Goal: Check status

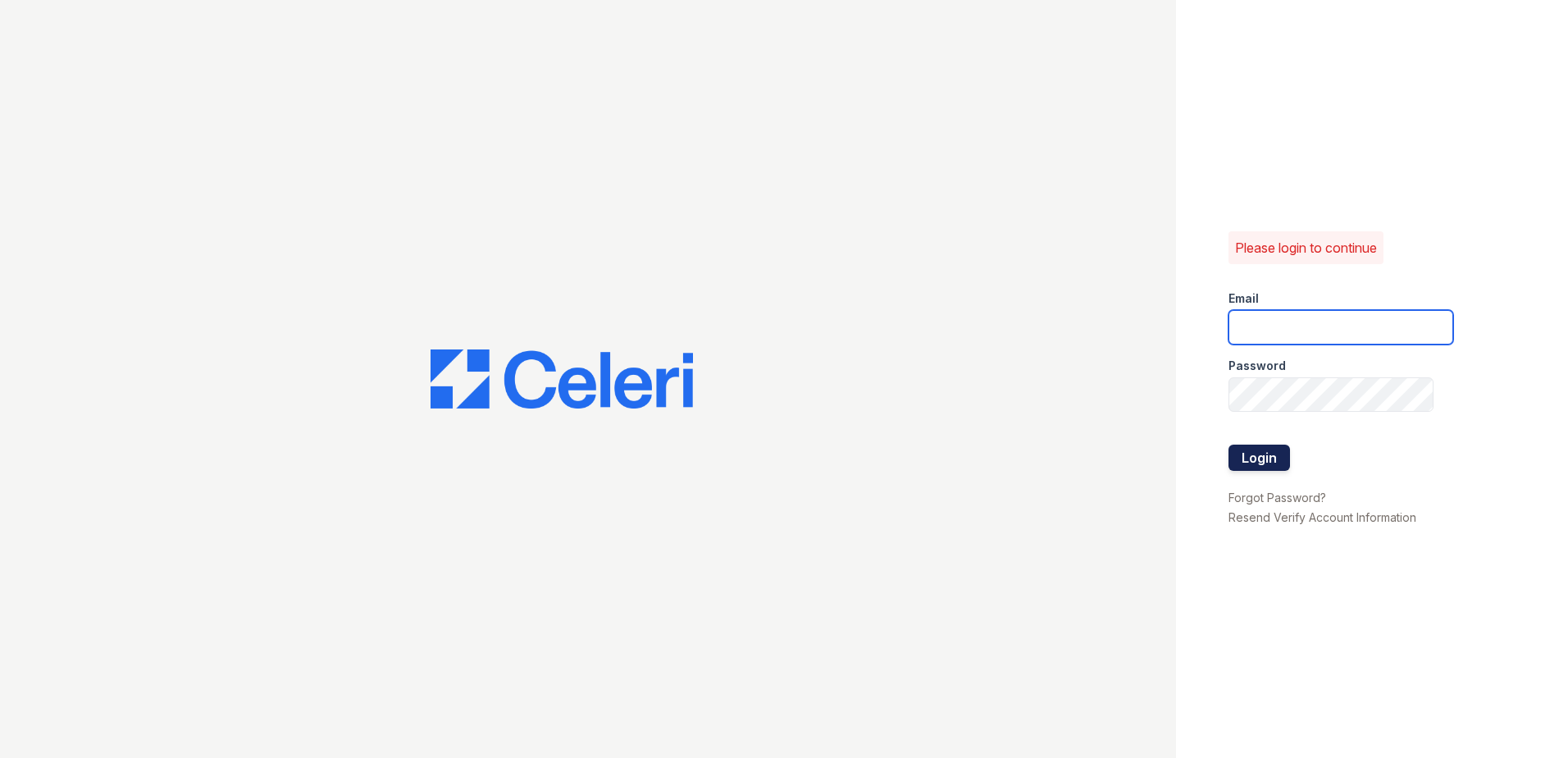
type input "wcannon@trinity-pm.com"
click at [1236, 455] on button "Login" at bounding box center [1259, 457] width 62 height 26
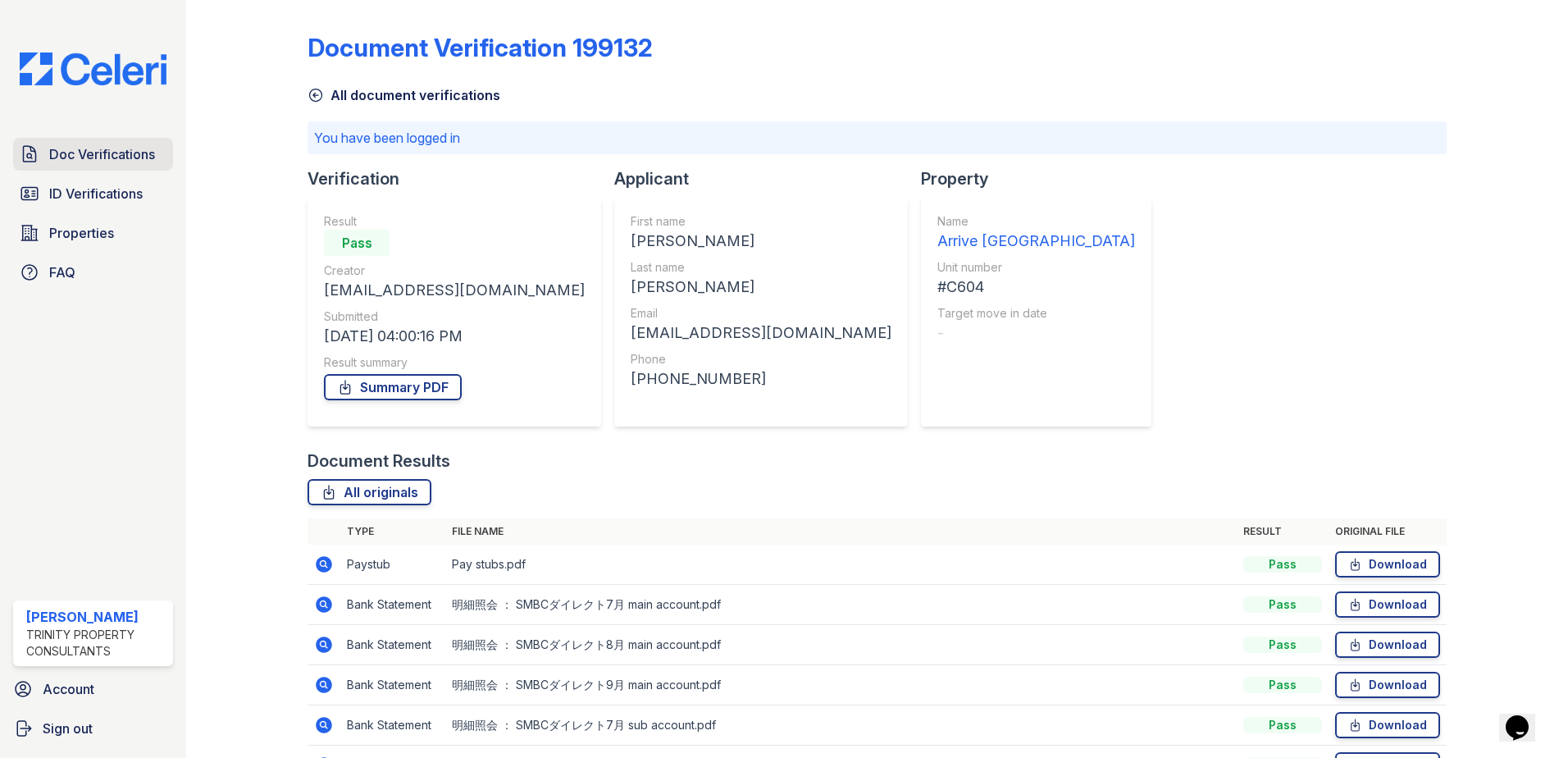
click at [84, 150] on span "Doc Verifications" at bounding box center [102, 154] width 106 height 20
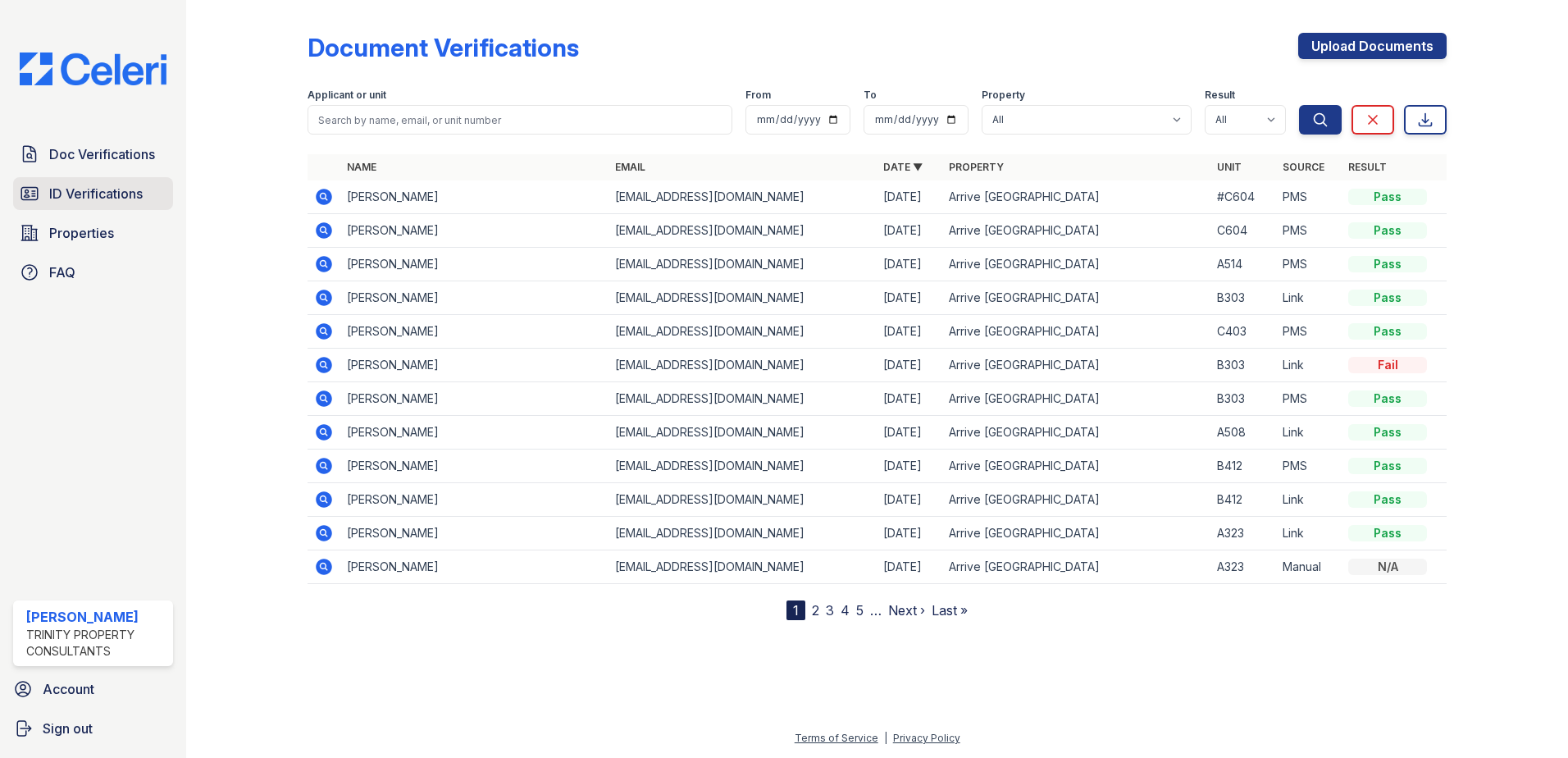
click at [134, 203] on link "ID Verifications" at bounding box center [93, 193] width 160 height 33
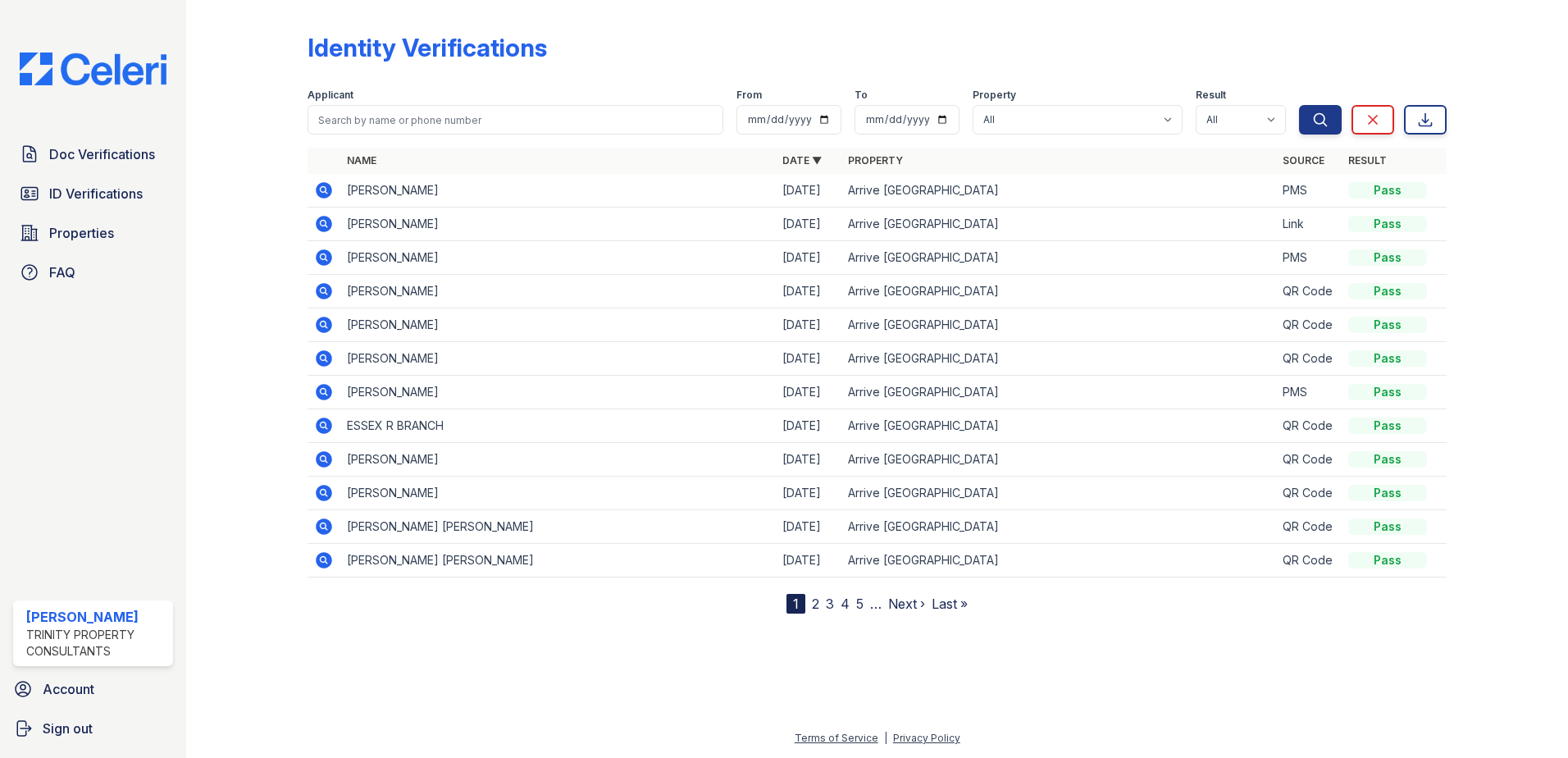
click at [329, 215] on icon at bounding box center [324, 224] width 20 height 20
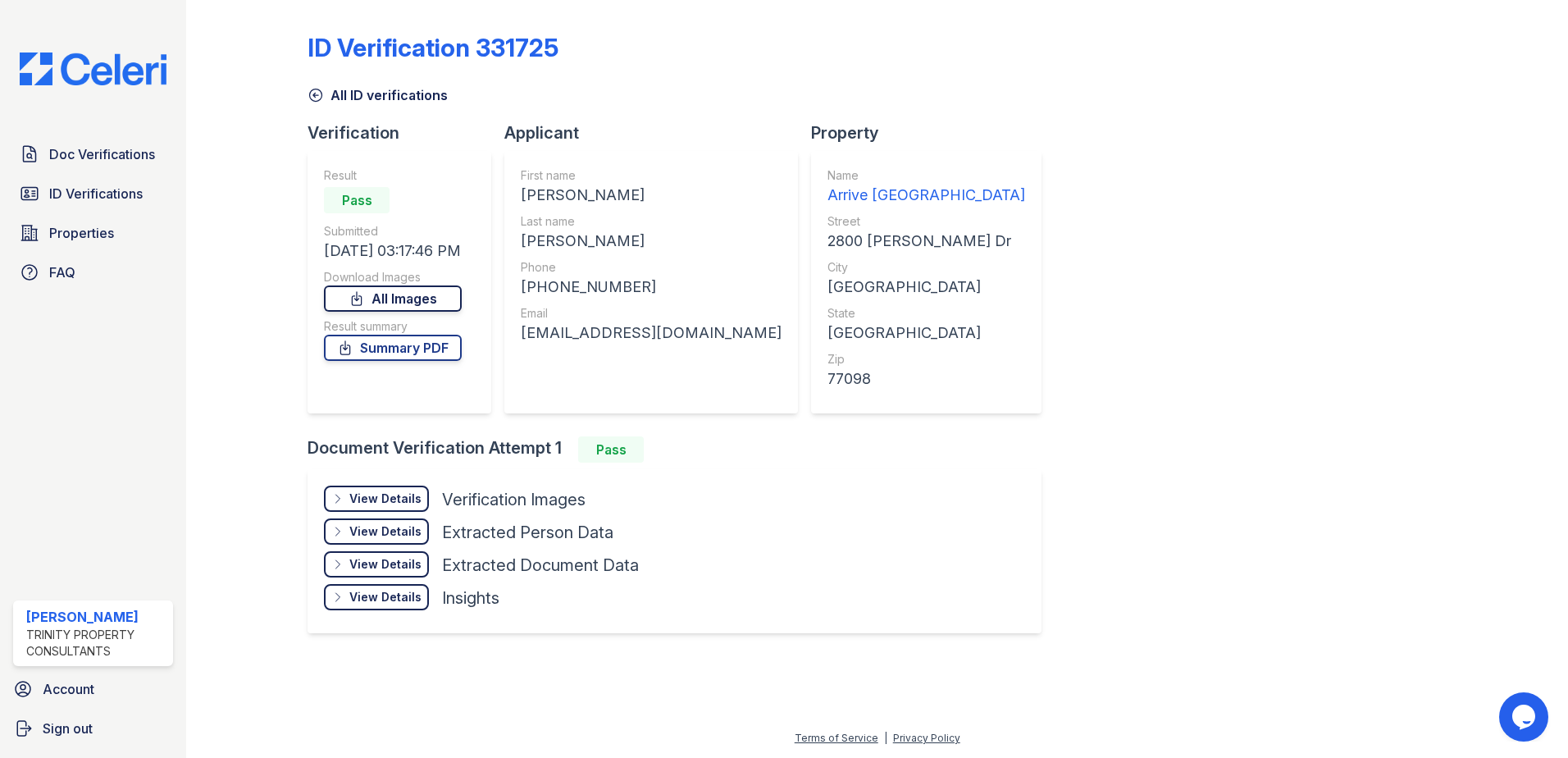
click at [400, 305] on link "All Images" at bounding box center [393, 298] width 138 height 26
click at [416, 350] on link "Summary PDF" at bounding box center [393, 348] width 138 height 26
click at [54, 197] on span "ID Verifications" at bounding box center [96, 193] width 94 height 20
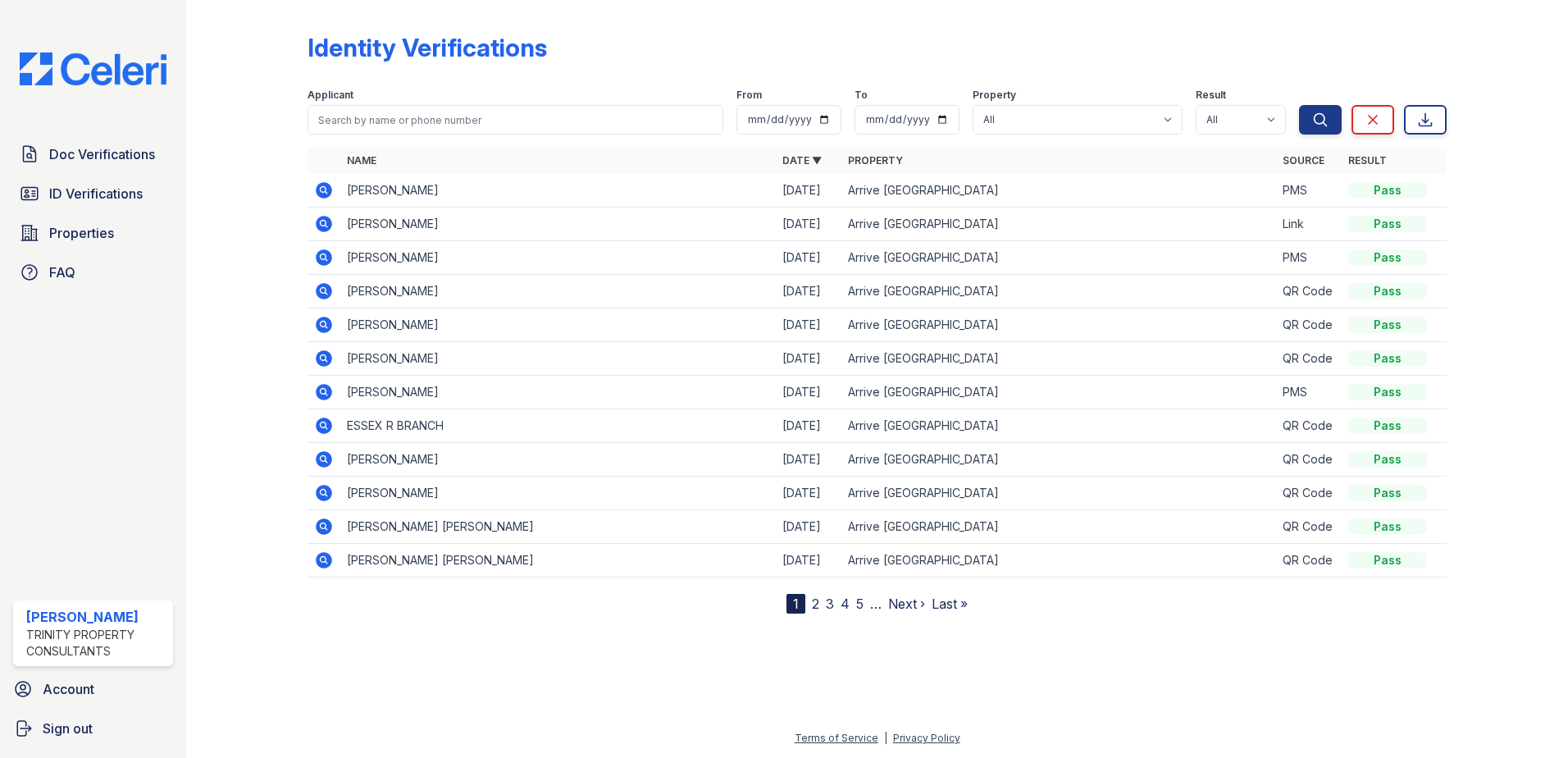
click at [331, 231] on icon at bounding box center [324, 224] width 20 height 20
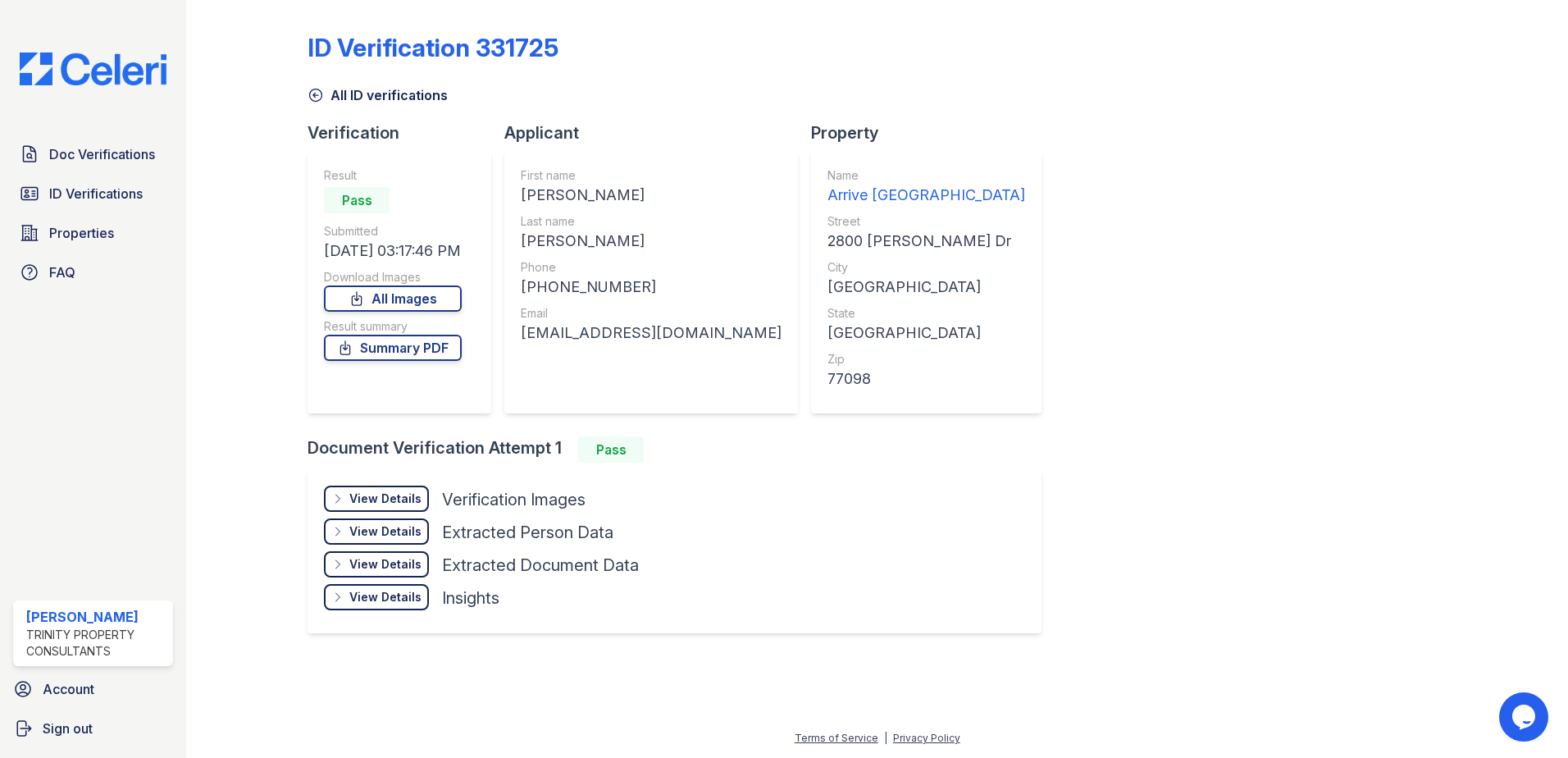
click at [360, 491] on div "View Details" at bounding box center [386, 498] width 72 height 17
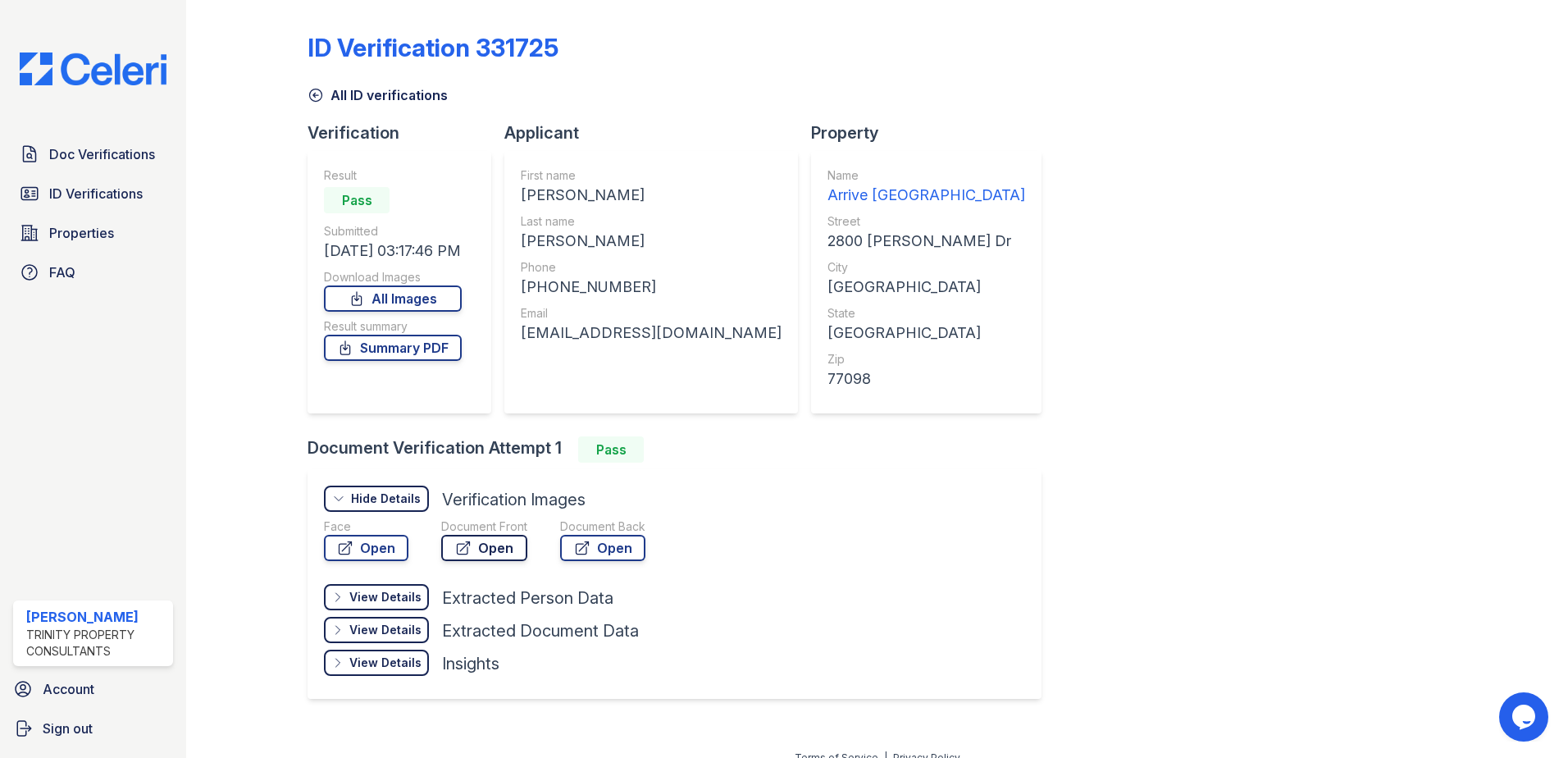
click at [447, 544] on link "Open" at bounding box center [485, 547] width 86 height 26
